Goal: Task Accomplishment & Management: Use online tool/utility

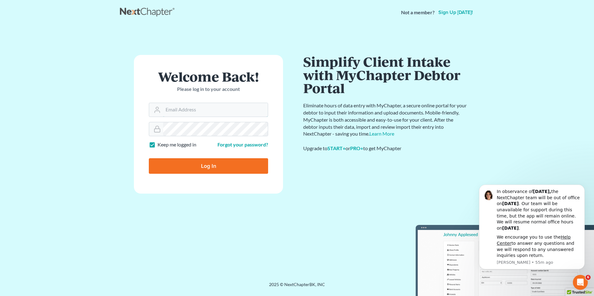
type input "Brian@NorthGaBankruptcy.com"
click at [209, 167] on input "Log In" at bounding box center [208, 166] width 119 height 16
type input "Thinking..."
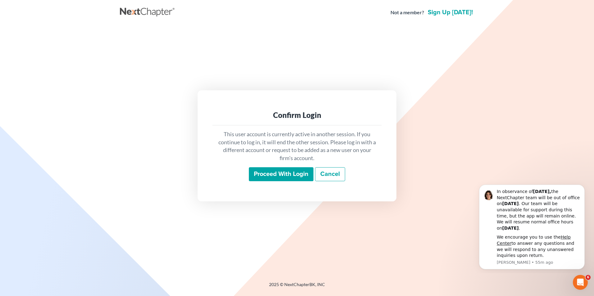
click at [294, 172] on input "Proceed with login" at bounding box center [281, 174] width 65 height 14
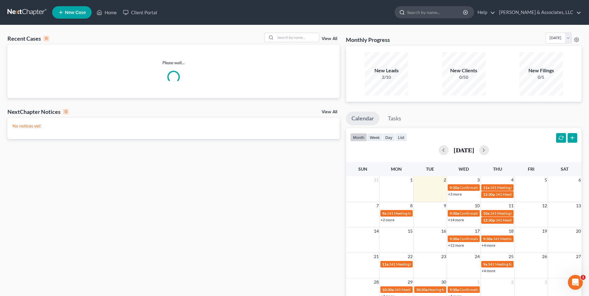
click at [442, 12] on input "search" at bounding box center [435, 12] width 57 height 11
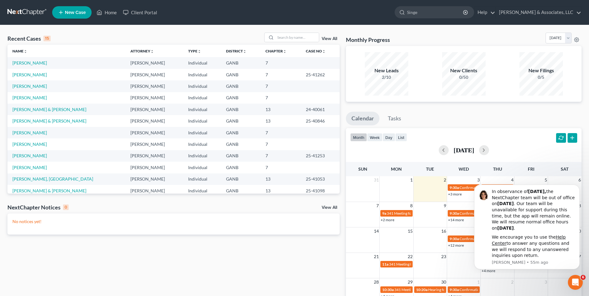
type input "Singer"
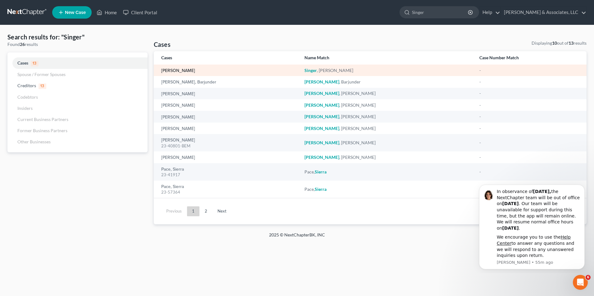
click at [167, 69] on link "[PERSON_NAME]" at bounding box center [178, 71] width 34 height 4
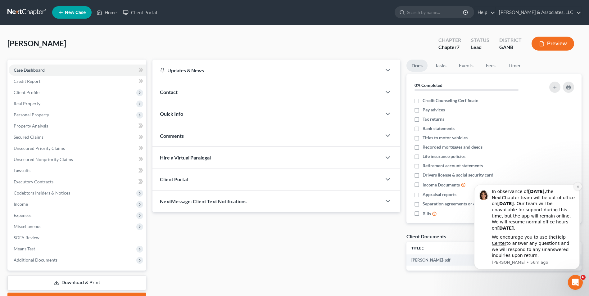
click at [577, 186] on icon "Dismiss notification" at bounding box center [577, 187] width 2 height 2
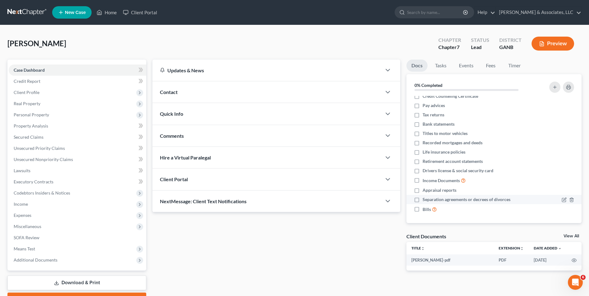
scroll to position [6, 0]
click at [572, 235] on link "View All" at bounding box center [571, 236] width 16 height 4
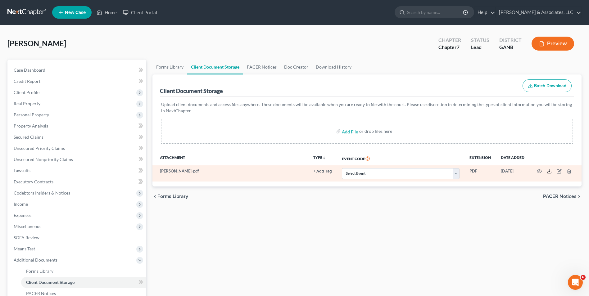
click at [548, 173] on icon at bounding box center [549, 171] width 5 height 5
